Goal: Task Accomplishment & Management: Manage account settings

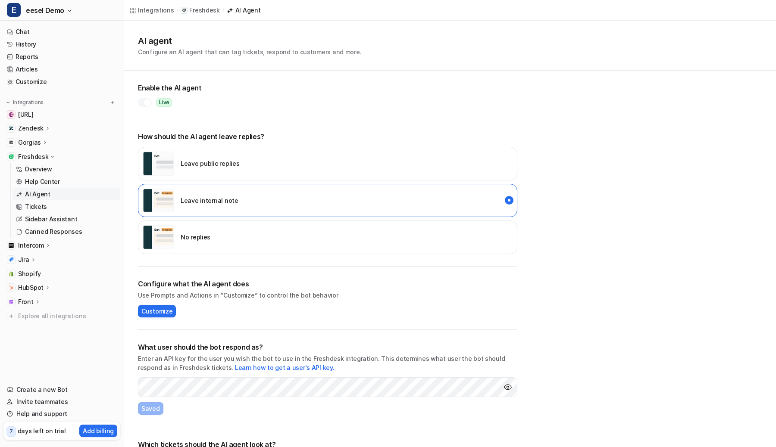
scroll to position [43, 0]
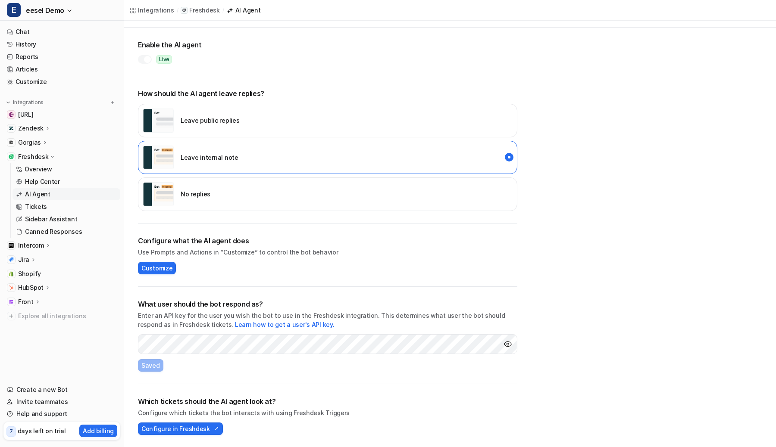
click at [508, 346] on img "Show API key" at bounding box center [507, 344] width 9 height 9
click at [508, 346] on img "Hide API key" at bounding box center [507, 344] width 9 height 9
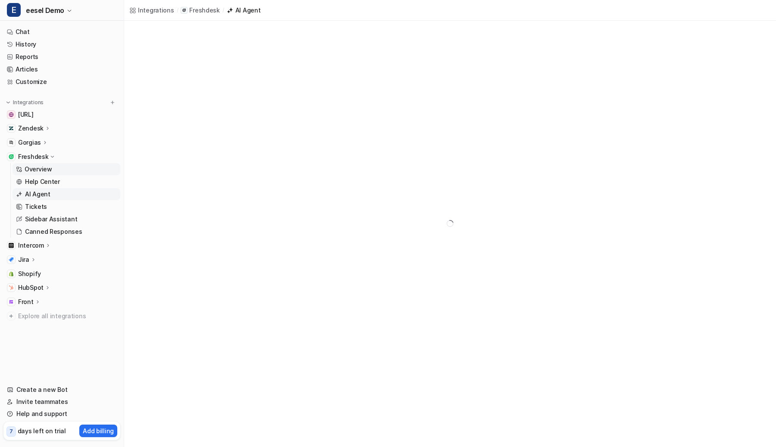
click at [58, 170] on link "Overview" at bounding box center [67, 169] width 108 height 12
click at [54, 191] on link "AI Agent" at bounding box center [67, 194] width 108 height 12
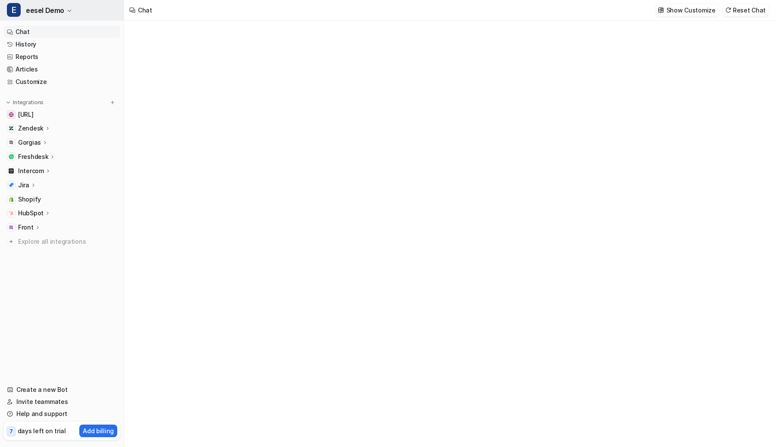
type textarea "**********"
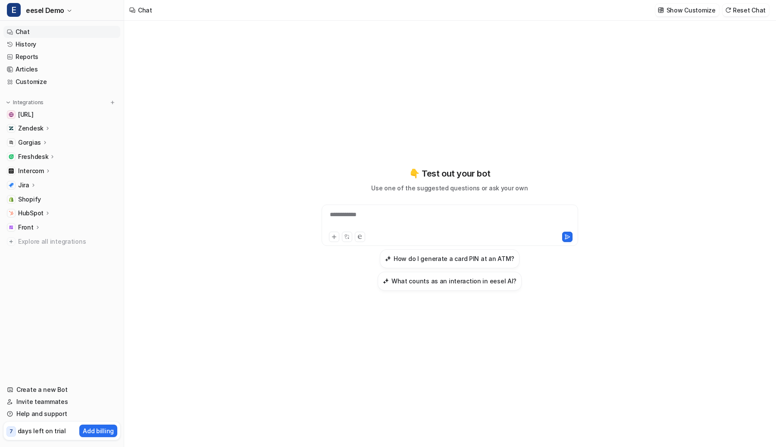
click at [38, 156] on p "Freshdesk" at bounding box center [33, 157] width 30 height 9
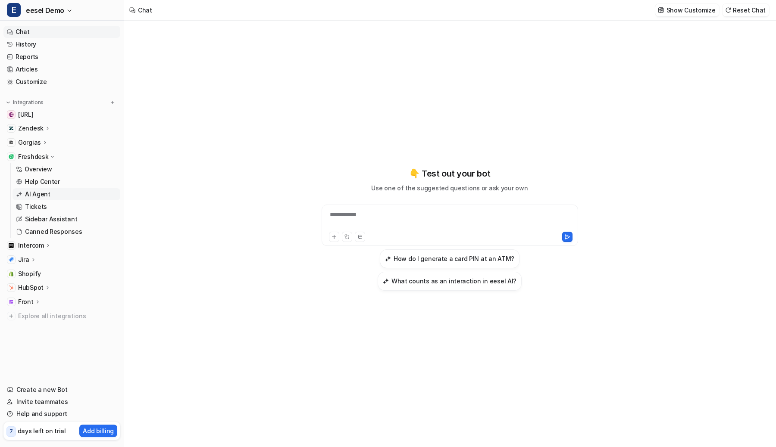
click at [40, 191] on p "AI Agent" at bounding box center [37, 194] width 25 height 9
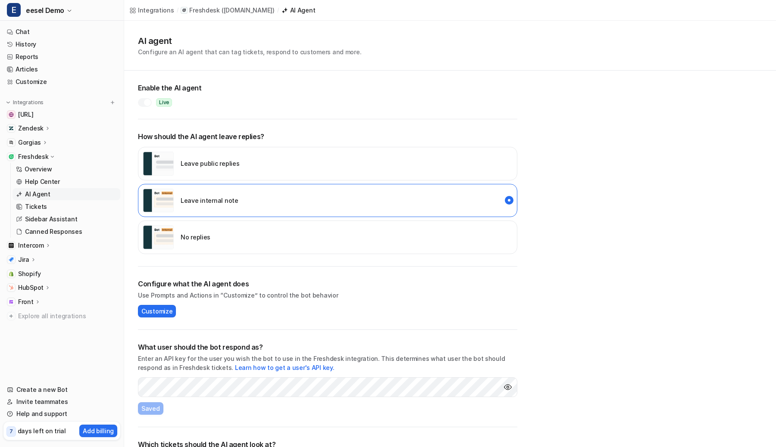
click at [147, 99] on div at bounding box center [145, 102] width 14 height 9
click at [186, 237] on p "No replies" at bounding box center [196, 237] width 30 height 9
click at [335, 108] on div "Enable the AI agent Paused" at bounding box center [327, 99] width 379 height 40
click at [338, 57] on div "AI agent Configure an AI agent that can tag tickets, respond to customers and m…" at bounding box center [450, 46] width 652 height 50
click at [395, 92] on h2 "Enable the AI agent" at bounding box center [327, 88] width 379 height 10
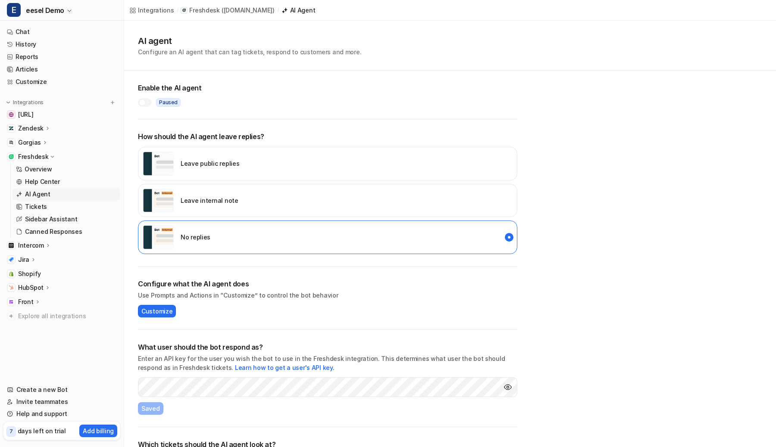
click at [144, 100] on div at bounding box center [145, 102] width 14 height 9
click at [144, 103] on div at bounding box center [145, 102] width 14 height 9
click at [400, 58] on div "AI agent Configure an AI agent that can tag tickets, respond to customers and m…" at bounding box center [450, 46] width 652 height 50
click at [321, 192] on div "Leave internal note" at bounding box center [327, 201] width 379 height 34
click at [148, 103] on div at bounding box center [145, 102] width 14 height 9
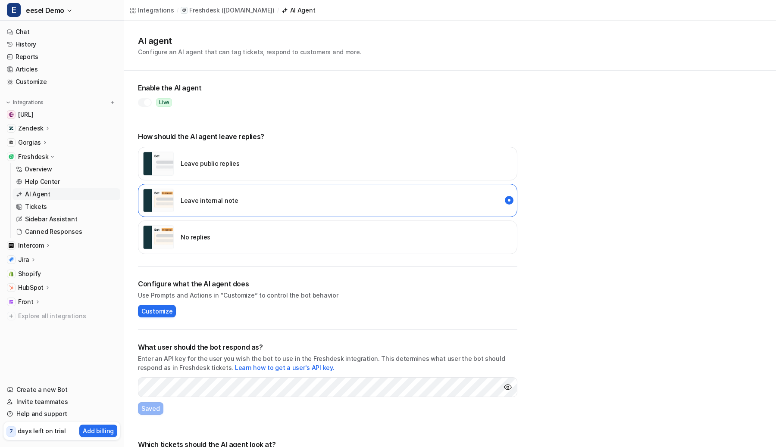
click at [181, 252] on div "No replies" at bounding box center [327, 238] width 379 height 34
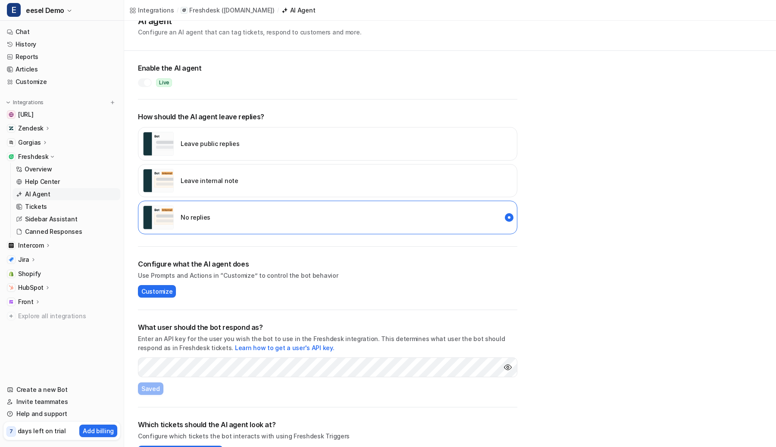
scroll to position [43, 0]
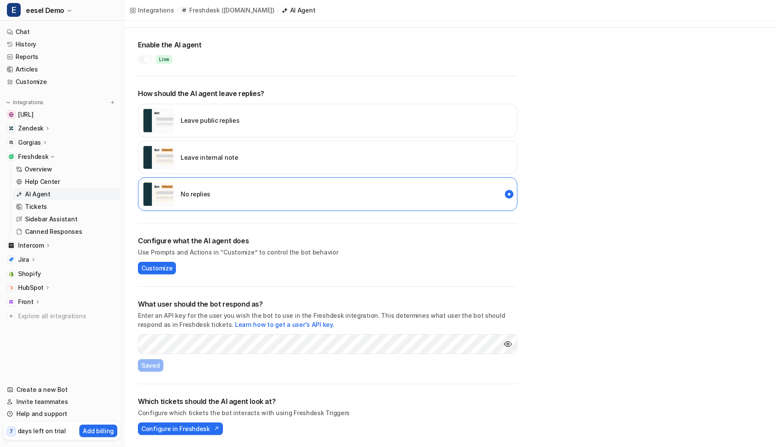
click at [149, 57] on div at bounding box center [147, 59] width 7 height 7
click at [216, 358] on div "What user should the bot respond as? Enter an API key for the user you wish the…" at bounding box center [327, 335] width 379 height 97
click at [150, 367] on span "Save" at bounding box center [148, 365] width 15 height 9
click at [184, 373] on div "What user should the bot respond as? Enter an API key for the user you wish the…" at bounding box center [327, 335] width 379 height 97
click at [156, 361] on button "Save" at bounding box center [149, 365] width 22 height 13
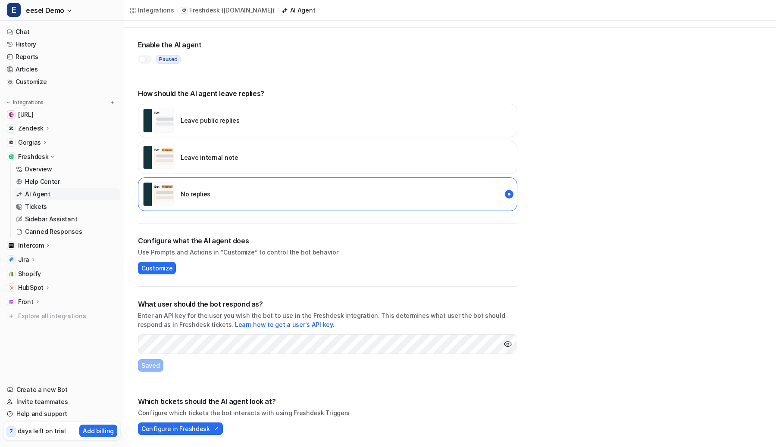
scroll to position [0, 0]
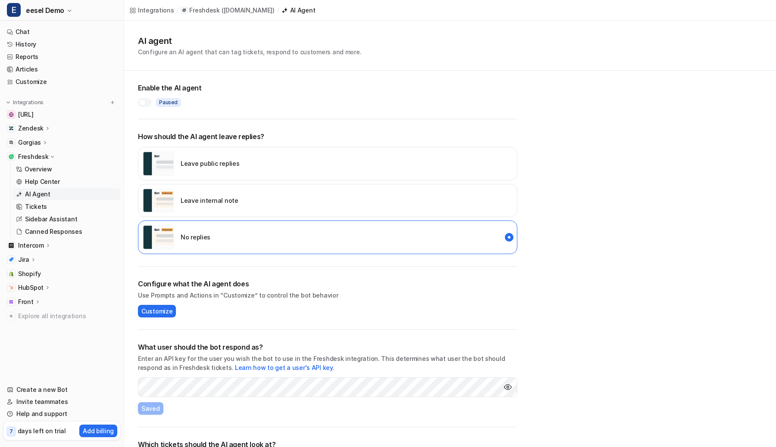
click at [144, 103] on div at bounding box center [142, 102] width 7 height 7
click at [178, 191] on div "Leave internal note" at bounding box center [191, 201] width 96 height 24
click at [241, 226] on div "No replies" at bounding box center [327, 238] width 379 height 34
click at [141, 103] on div at bounding box center [145, 102] width 14 height 9
click at [323, 99] on div "Paused" at bounding box center [327, 102] width 379 height 9
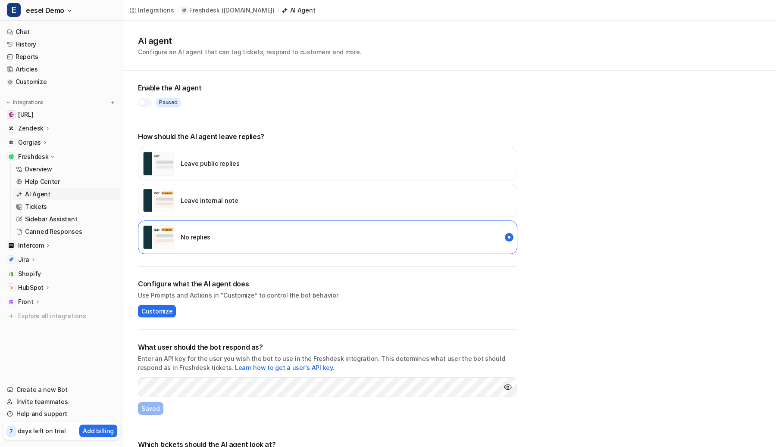
click at [394, 79] on div "Enable the AI agent Paused" at bounding box center [327, 99] width 379 height 40
click at [385, 69] on div "AI agent Configure an AI agent that can tag tickets, respond to customers and m…" at bounding box center [450, 46] width 652 height 50
click at [386, 62] on div "AI agent Configure an AI agent that can tag tickets, respond to customers and m…" at bounding box center [450, 46] width 652 height 50
click at [272, 192] on div "Leave internal note" at bounding box center [327, 201] width 379 height 34
click at [146, 101] on div at bounding box center [145, 102] width 14 height 9
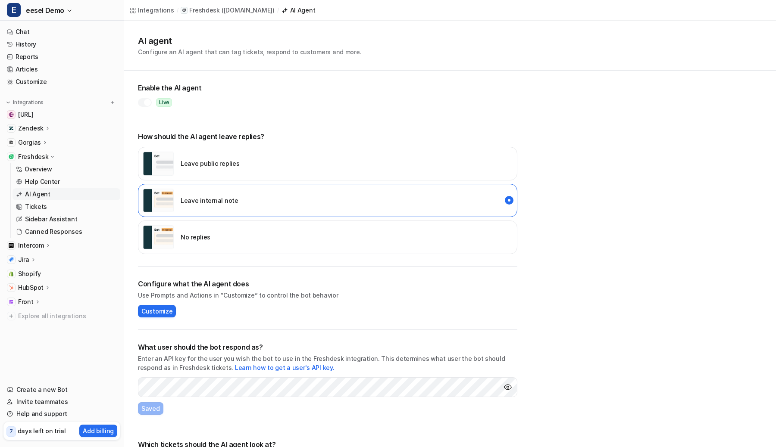
click at [166, 236] on img "disabled" at bounding box center [158, 237] width 31 height 24
click at [144, 104] on div at bounding box center [147, 102] width 7 height 7
click at [143, 100] on div at bounding box center [145, 102] width 14 height 9
click at [38, 144] on p "Gorgias" at bounding box center [29, 142] width 23 height 9
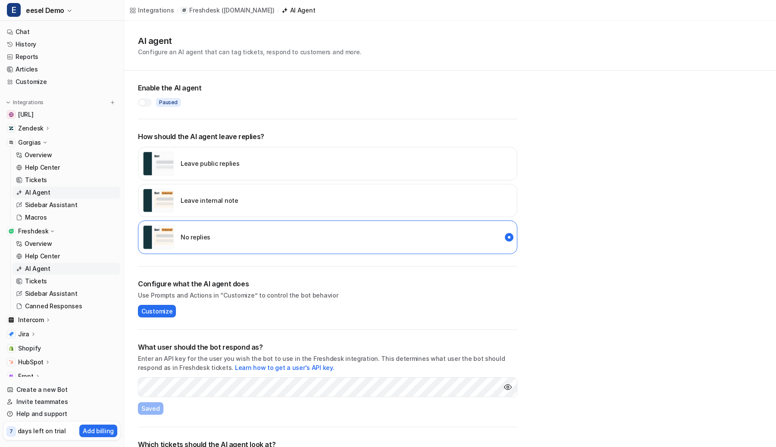
click at [40, 188] on p "AI Agent" at bounding box center [37, 192] width 25 height 9
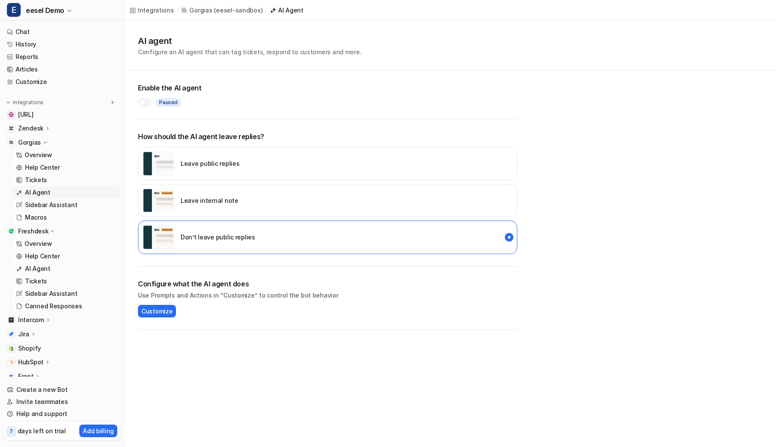
click at [41, 234] on p "Freshdesk" at bounding box center [33, 231] width 30 height 9
click at [36, 141] on p "Gorgias" at bounding box center [29, 142] width 23 height 9
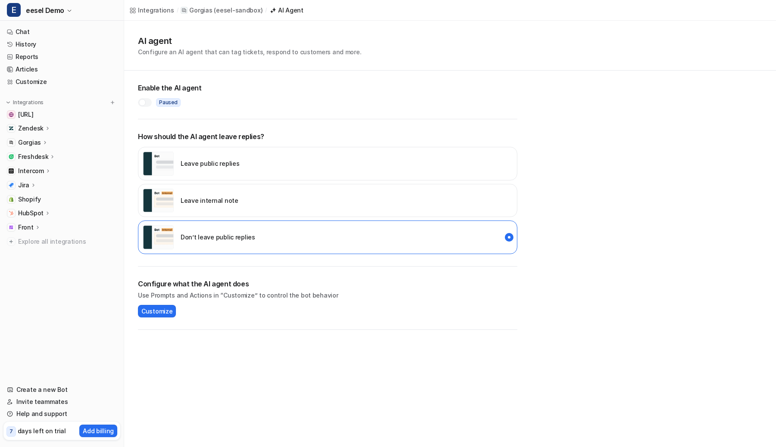
click at [37, 128] on p "Zendesk" at bounding box center [30, 128] width 25 height 9
click at [41, 163] on p "AI Agent" at bounding box center [37, 166] width 25 height 9
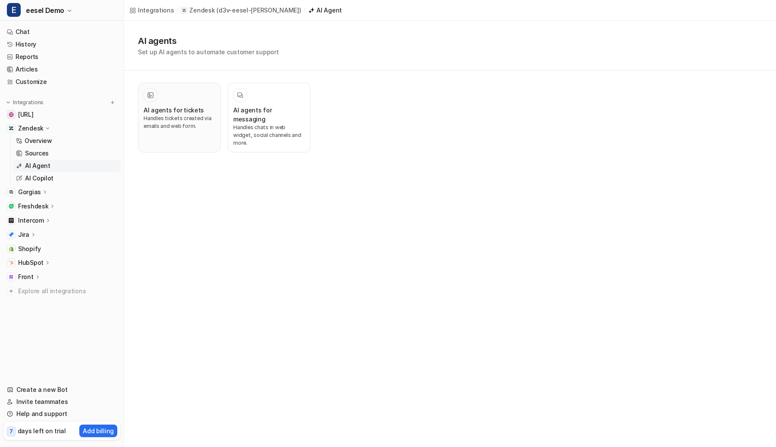
click at [168, 115] on p "Handles tickets created via emails and web form." at bounding box center [180, 123] width 72 height 16
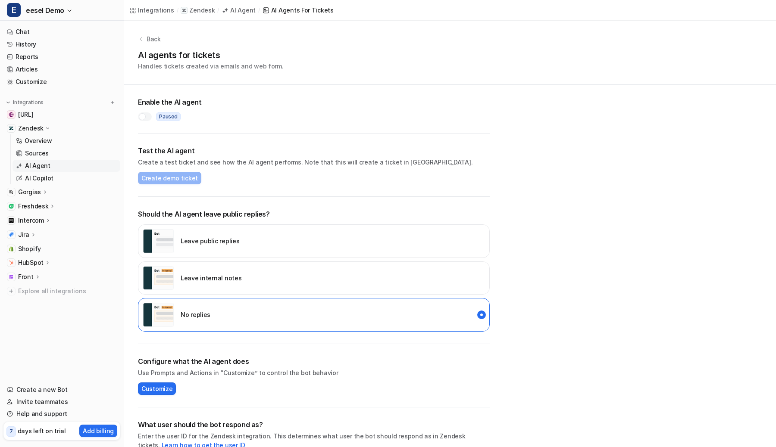
click at [366, 59] on div "AI agents for tickets Handles tickets created via emails and web form." at bounding box center [450, 60] width 624 height 22
click at [51, 142] on link "Overview" at bounding box center [67, 141] width 108 height 12
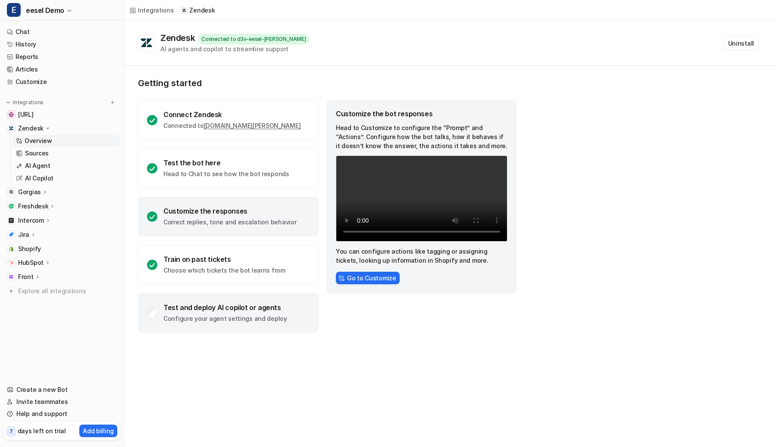
click at [244, 310] on div "Test and deploy AI copilot or agents" at bounding box center [225, 307] width 124 height 9
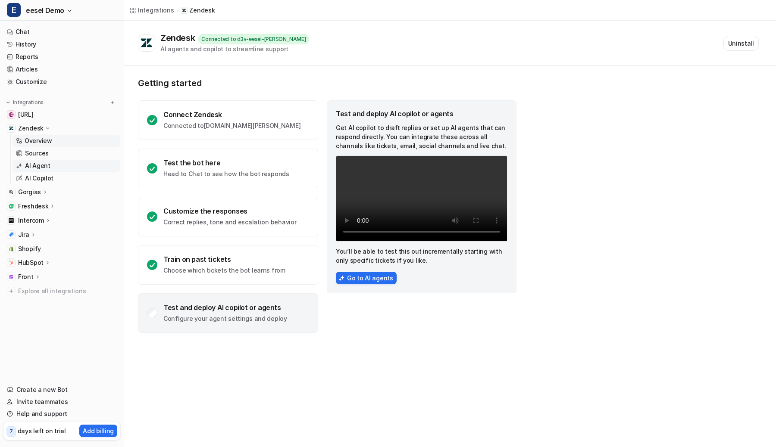
click at [44, 168] on p "AI Agent" at bounding box center [37, 166] width 25 height 9
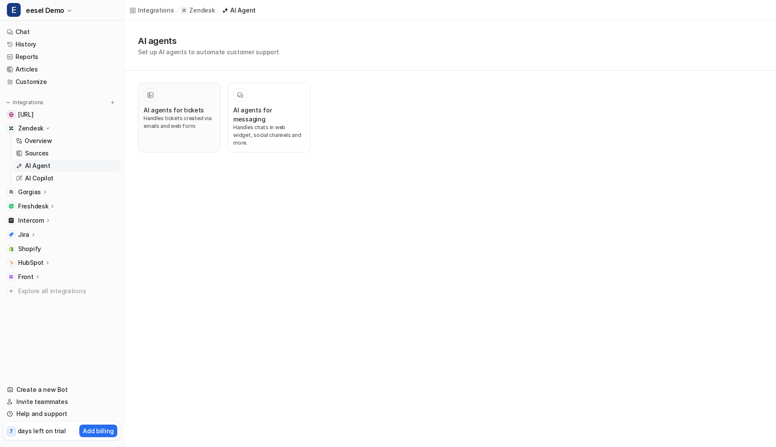
click at [191, 122] on p "Handles tickets created via emails and web form." at bounding box center [180, 123] width 72 height 16
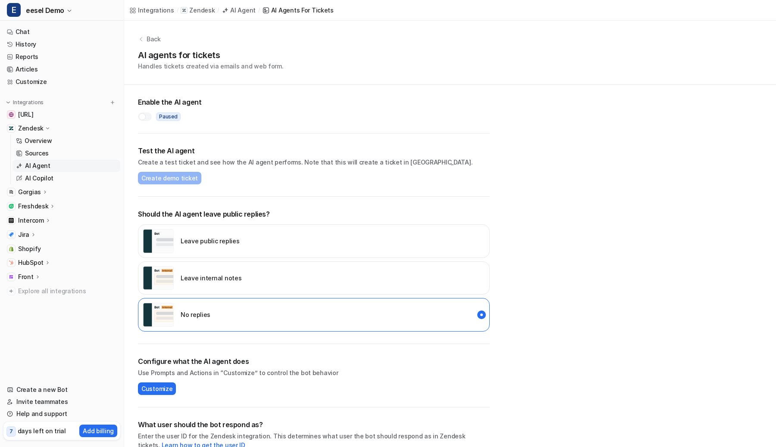
click at [374, 66] on div "AI agents for tickets Handles tickets created via emails and web form." at bounding box center [450, 60] width 624 height 22
click at [406, 67] on div "AI agents for tickets Handles tickets created via emails and web form." at bounding box center [450, 60] width 624 height 22
click at [371, 37] on div "Back" at bounding box center [450, 38] width 624 height 9
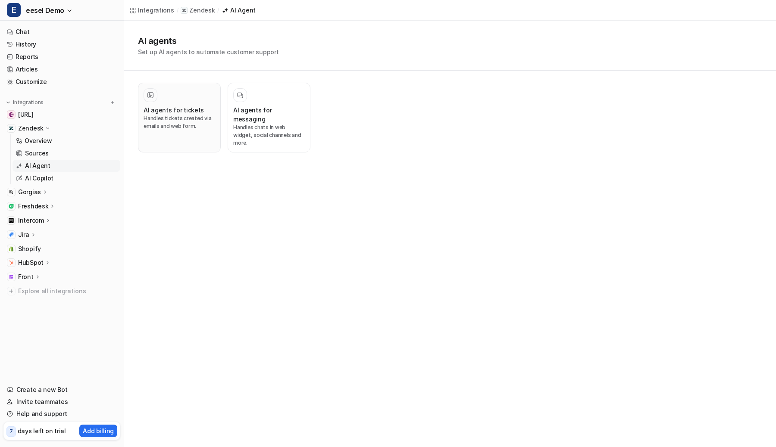
click at [199, 102] on div "AI agents for tickets Handles tickets created via emails and web form." at bounding box center [180, 117] width 72 height 59
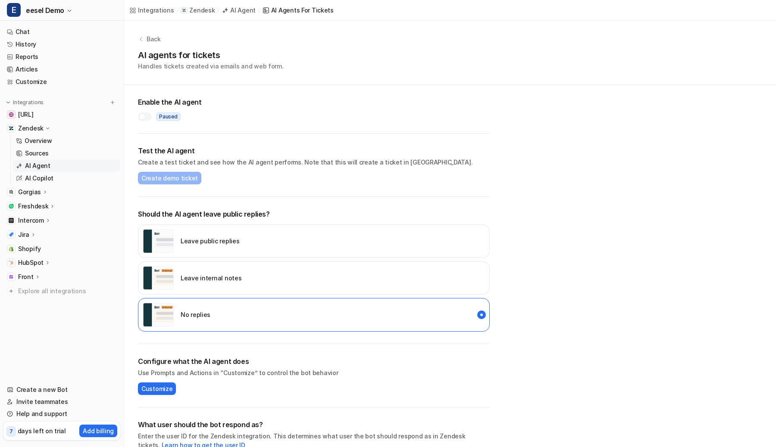
click at [418, 59] on div "AI agents for tickets Handles tickets created via emails and web form." at bounding box center [450, 60] width 624 height 22
click at [394, 50] on div "AI agents for tickets Handles tickets created via emails and web form." at bounding box center [450, 60] width 624 height 22
click at [387, 18] on div "Integrations / Zendesk / AI Agent / AI Agents for tickets" at bounding box center [450, 10] width 652 height 21
click at [391, 58] on div "AI agents for tickets Handles tickets created via emails and web form." at bounding box center [450, 60] width 624 height 22
click at [260, 265] on div "Leave internal notes" at bounding box center [314, 279] width 352 height 34
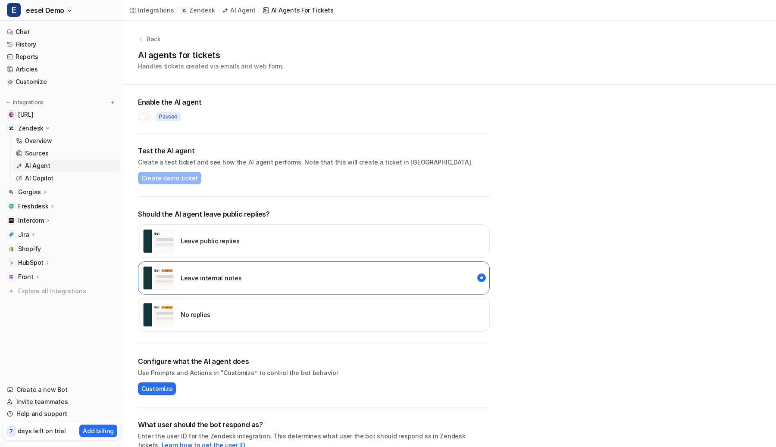
click at [144, 114] on div at bounding box center [142, 116] width 7 height 7
click at [145, 113] on div at bounding box center [145, 117] width 14 height 9
click at [200, 319] on p "No replies" at bounding box center [196, 314] width 30 height 9
click at [380, 2] on div "Integrations / Zendesk / AI Agent / AI Agents for tickets" at bounding box center [450, 10] width 652 height 21
click at [237, 286] on div "Leave internal notes" at bounding box center [314, 279] width 352 height 34
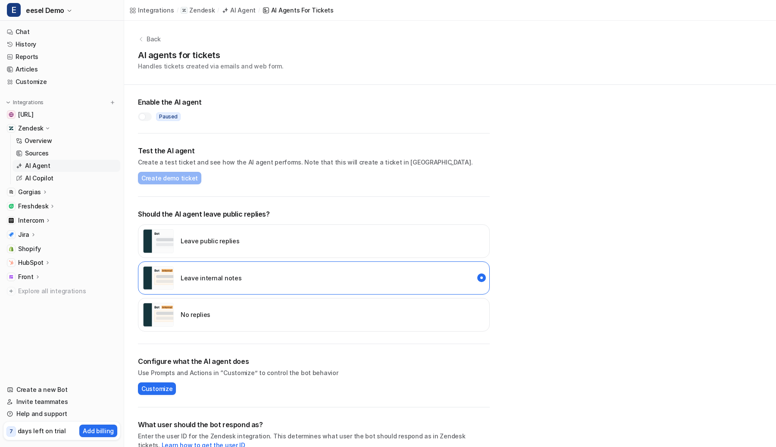
click at [147, 115] on div at bounding box center [145, 117] width 14 height 9
click at [164, 180] on span "Create demo ticket" at bounding box center [169, 178] width 56 height 9
click at [213, 179] on button "Ticket # 57 created" at bounding box center [232, 178] width 53 height 9
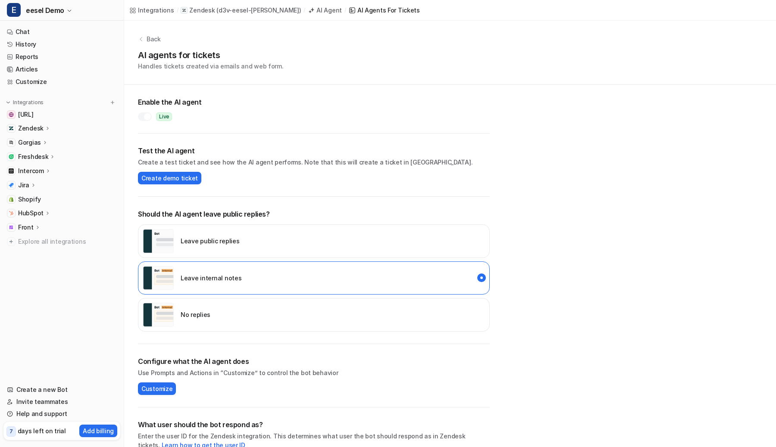
click at [213, 320] on div "No replies" at bounding box center [314, 315] width 352 height 34
click at [145, 118] on div at bounding box center [147, 116] width 7 height 7
click at [411, 68] on div "AI agents for tickets Handles tickets created via emails and web form." at bounding box center [450, 60] width 624 height 22
click at [325, 267] on div "Leave internal notes" at bounding box center [314, 279] width 352 height 34
click at [148, 116] on div at bounding box center [145, 117] width 14 height 9
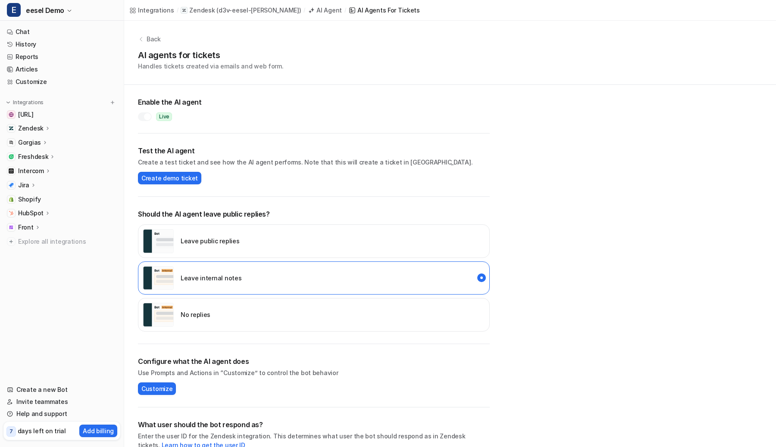
scroll to position [121, 0]
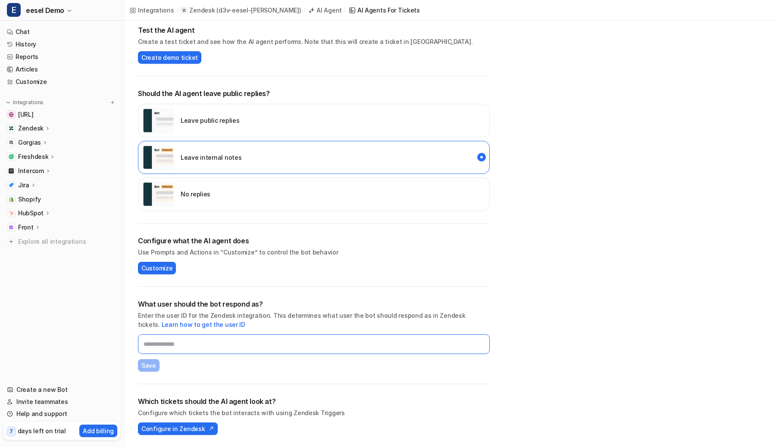
click at [212, 338] on input "text" at bounding box center [314, 344] width 352 height 20
paste input "**********"
type input "**********"
click at [150, 364] on span "Save" at bounding box center [148, 365] width 15 height 9
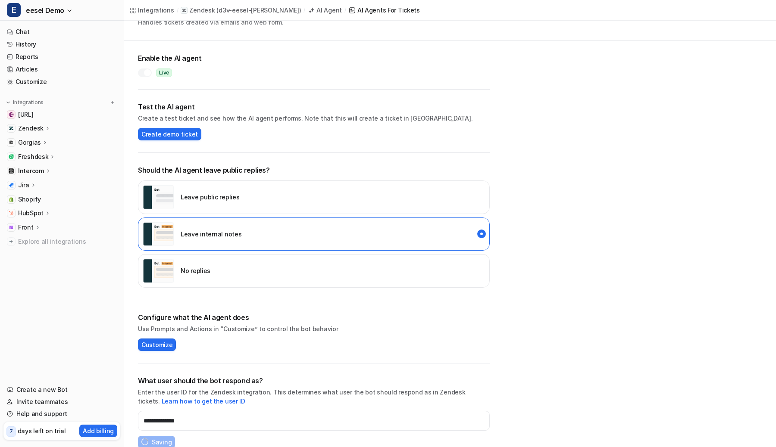
scroll to position [0, 0]
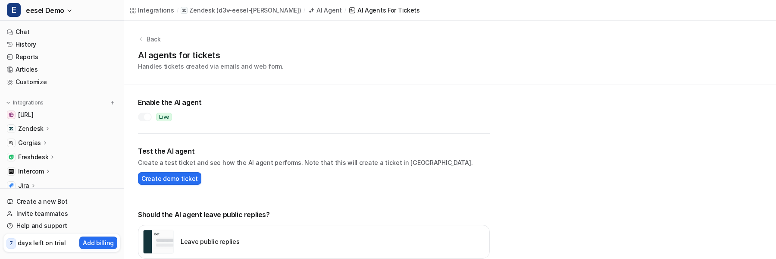
click at [38, 130] on p "Zendesk" at bounding box center [30, 128] width 25 height 9
click at [38, 141] on p "Overview" at bounding box center [39, 141] width 28 height 9
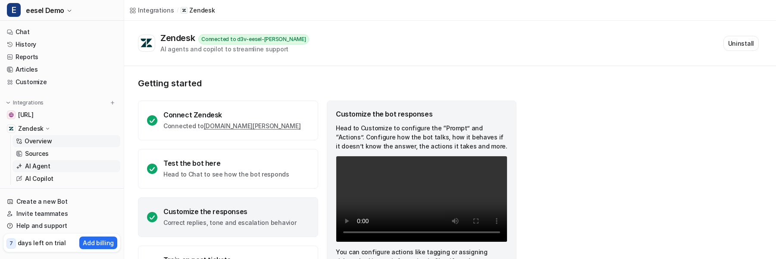
click at [56, 163] on link "AI Agent" at bounding box center [67, 166] width 108 height 12
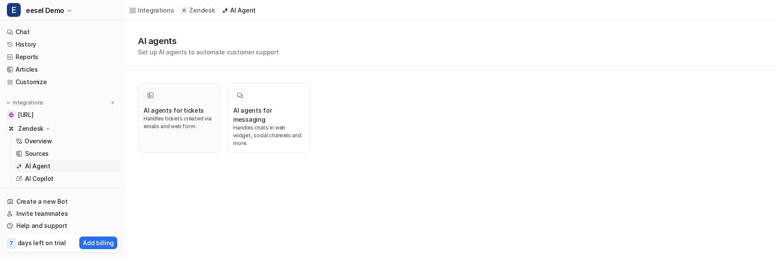
click at [177, 104] on div "AI agents for tickets Handles tickets created via emails and web form." at bounding box center [180, 117] width 72 height 59
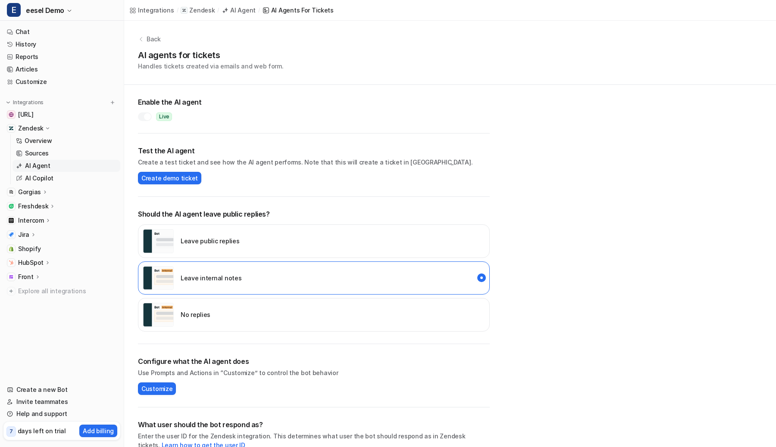
click at [147, 112] on div "Live" at bounding box center [314, 114] width 352 height 14
click at [152, 119] on div "Live" at bounding box center [314, 114] width 352 height 14
click at [150, 119] on div at bounding box center [147, 116] width 7 height 7
click at [222, 309] on div "No replies" at bounding box center [314, 315] width 352 height 34
click at [386, 95] on div "Enable the AI agent Paused" at bounding box center [314, 109] width 352 height 49
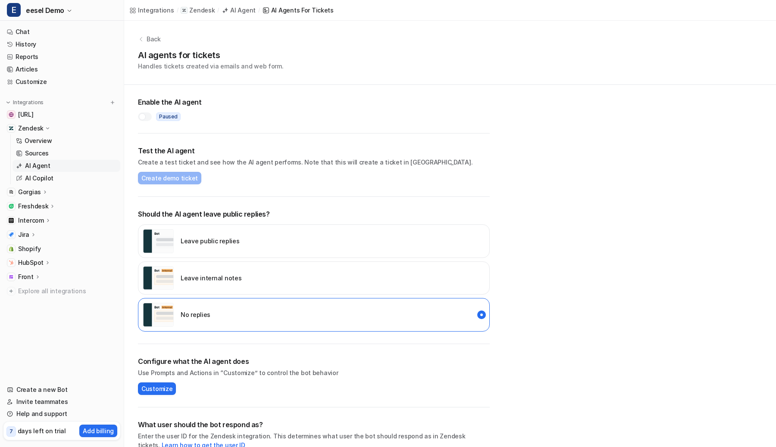
click at [417, 65] on div "AI agents for tickets Handles tickets created via emails and web form." at bounding box center [450, 60] width 624 height 22
click at [319, 269] on div "Leave internal notes" at bounding box center [314, 279] width 352 height 34
click at [378, 316] on div "No replies" at bounding box center [314, 315] width 352 height 34
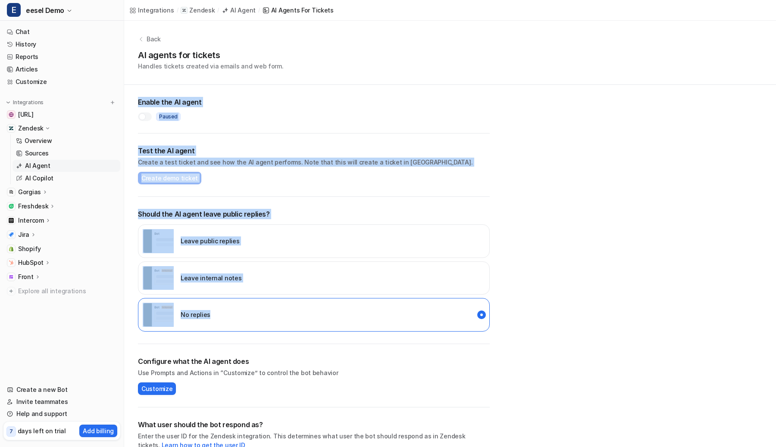
drag, startPoint x: 360, startPoint y: 315, endPoint x: 377, endPoint y: 85, distance: 230.0
click at [377, 85] on div "**********" at bounding box center [313, 326] width 379 height 483
click at [377, 85] on div "Enable the AI agent Paused" at bounding box center [314, 109] width 352 height 49
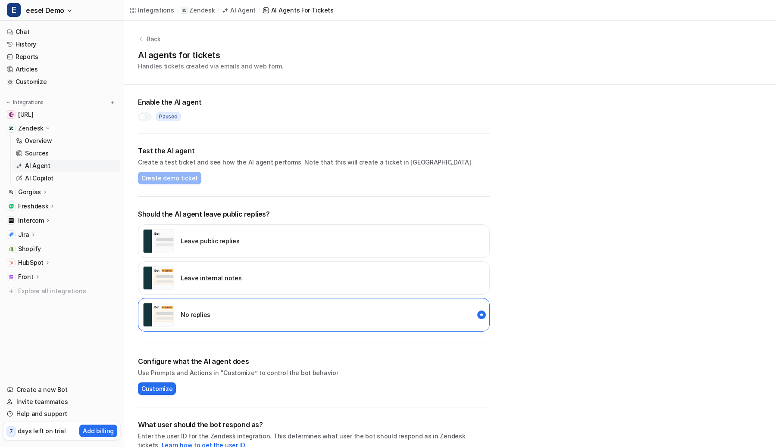
click at [416, 59] on div "AI agents for tickets Handles tickets created via emails and web form." at bounding box center [450, 60] width 624 height 22
click at [350, 265] on div "Leave internal notes" at bounding box center [314, 279] width 352 height 34
click at [146, 115] on div at bounding box center [145, 117] width 14 height 9
click at [146, 115] on div at bounding box center [147, 116] width 7 height 7
click at [260, 306] on div "No replies" at bounding box center [314, 315] width 352 height 34
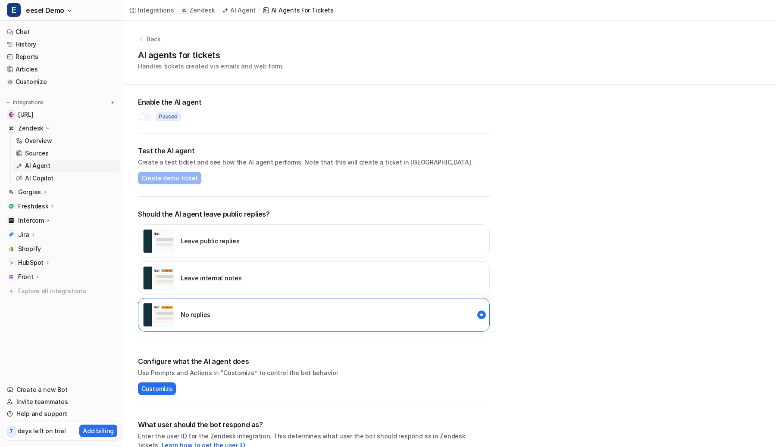
click at [406, 86] on div "Enable the AI agent Paused" at bounding box center [314, 109] width 352 height 49
click at [400, 110] on div "Paused" at bounding box center [314, 114] width 352 height 14
click at [405, 126] on div "Enable the AI agent Paused" at bounding box center [314, 109] width 352 height 49
click at [399, 122] on div "Enable the AI agent Paused" at bounding box center [314, 109] width 352 height 49
click at [334, 278] on div "Leave internal notes" at bounding box center [314, 279] width 352 height 34
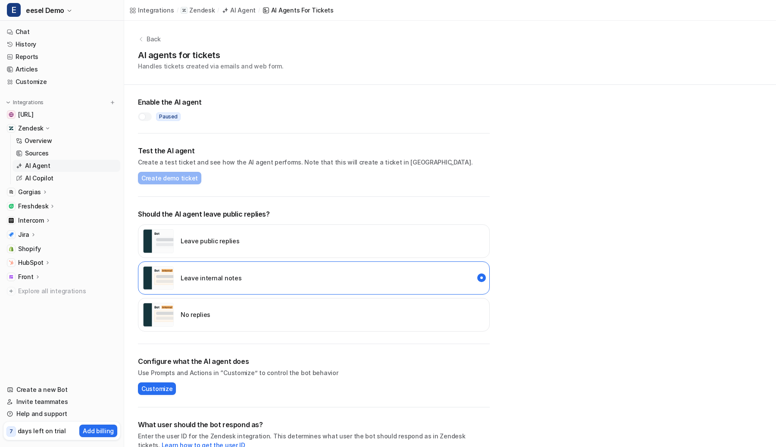
click at [140, 116] on div at bounding box center [142, 116] width 7 height 7
click at [164, 175] on span "Create demo ticket" at bounding box center [169, 178] width 56 height 9
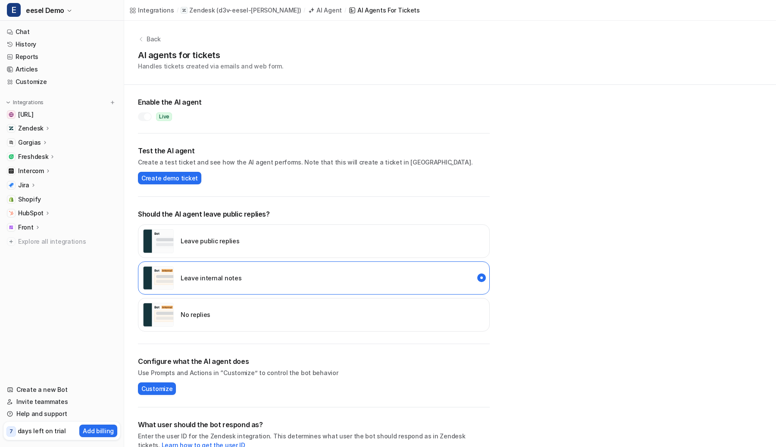
click at [149, 113] on label at bounding box center [145, 117] width 14 height 9
click at [188, 303] on div "No replies" at bounding box center [314, 315] width 352 height 34
click at [421, 69] on div "AI agents for tickets Handles tickets created via emails and web form." at bounding box center [450, 60] width 624 height 22
click at [314, 273] on div "Leave internal notes" at bounding box center [314, 279] width 352 height 34
click at [147, 118] on div at bounding box center [145, 117] width 14 height 9
